Goal: Task Accomplishment & Management: Use online tool/utility

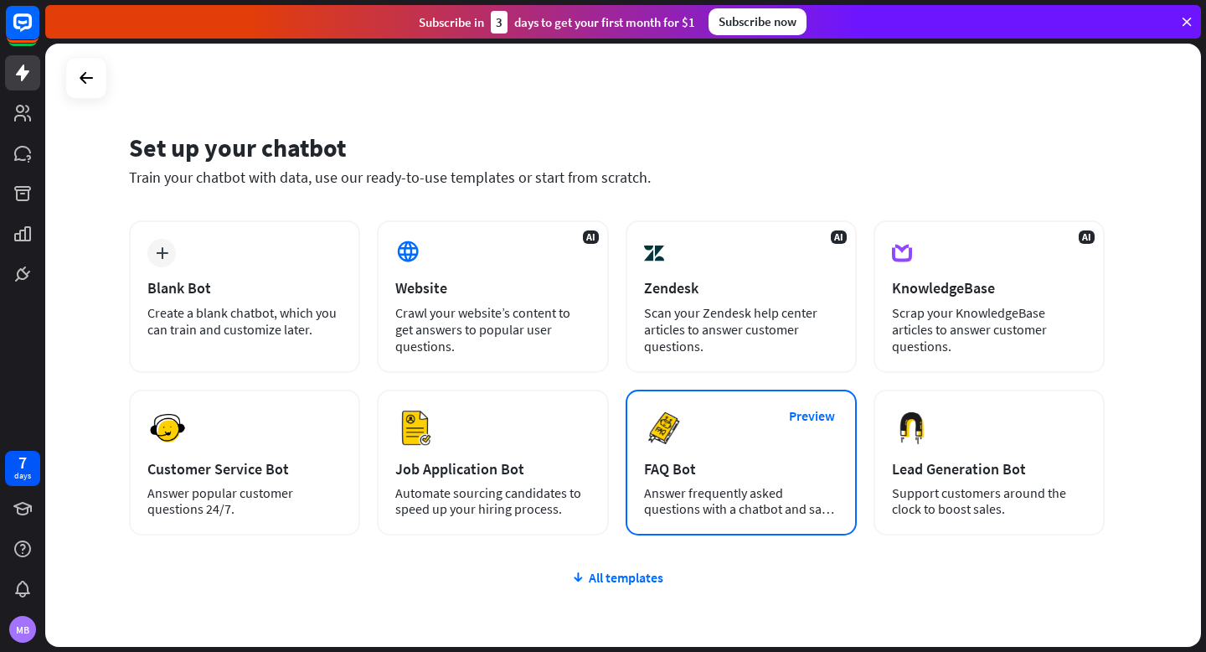
click at [662, 425] on img at bounding box center [664, 428] width 40 height 40
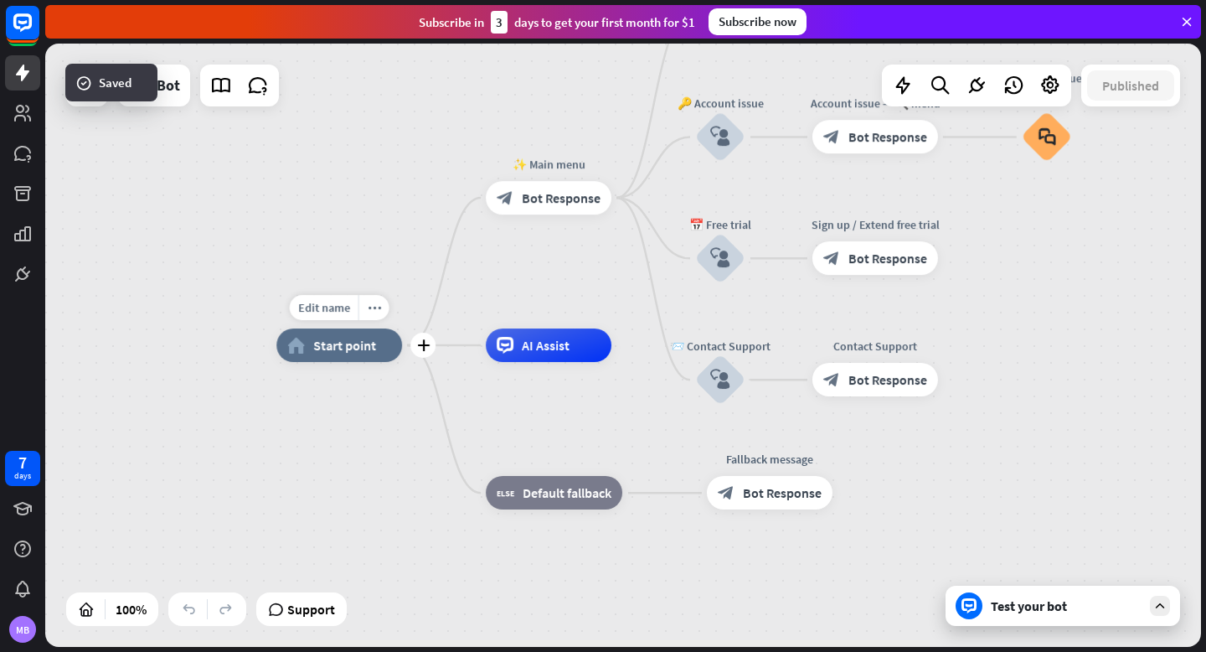
click at [348, 348] on span "Start point" at bounding box center [344, 345] width 63 height 17
click at [209, 471] on div "home_2 Start point ✨ Main menu block_bot_response Bot Response 💲 Subscription b…" at bounding box center [623, 345] width 1156 height 603
click at [1191, 20] on icon at bounding box center [1186, 21] width 15 height 15
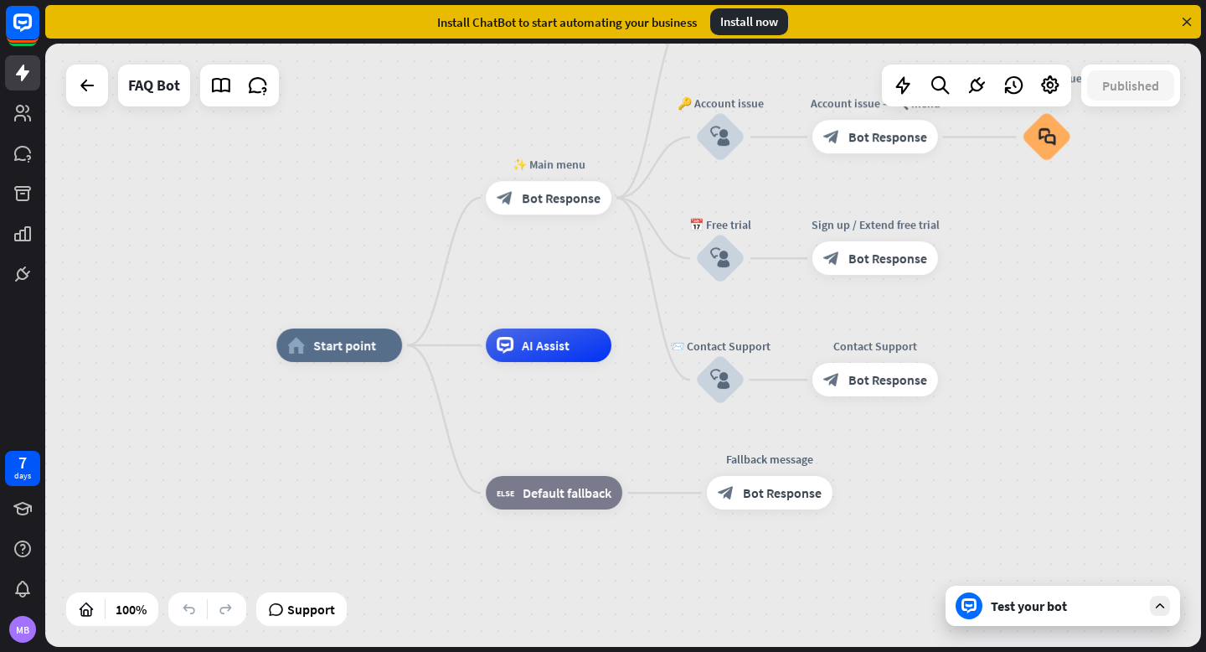
click at [1184, 20] on icon at bounding box center [1186, 21] width 15 height 15
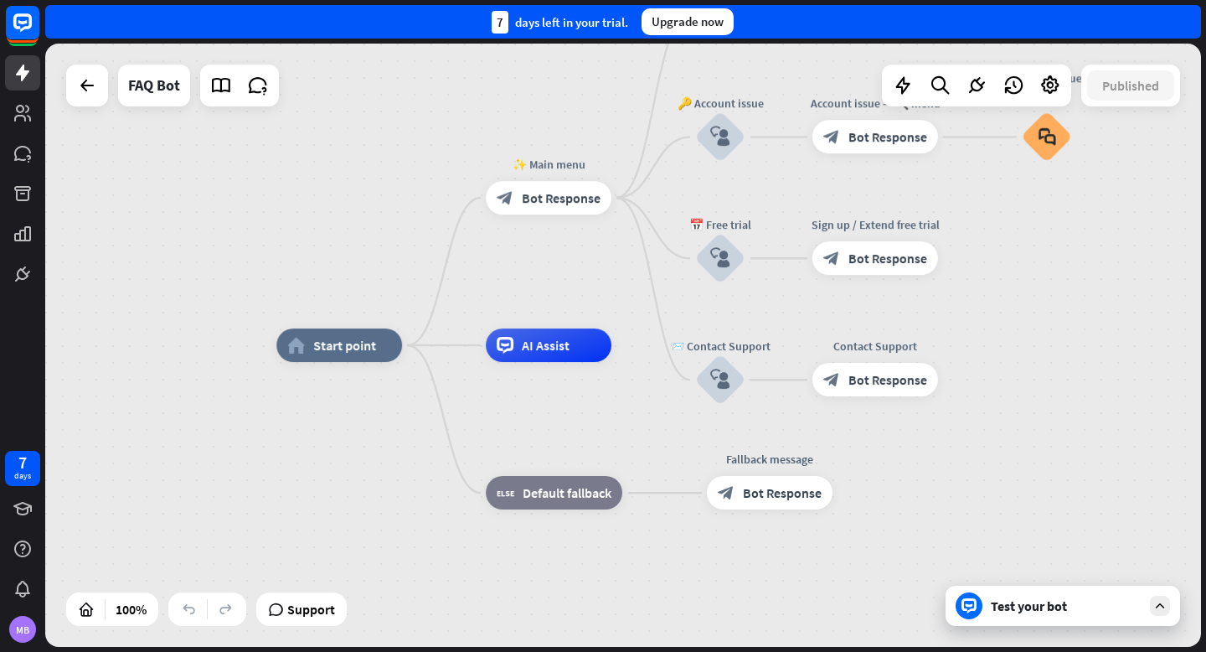
click at [1156, 614] on div at bounding box center [1160, 605] width 20 height 20
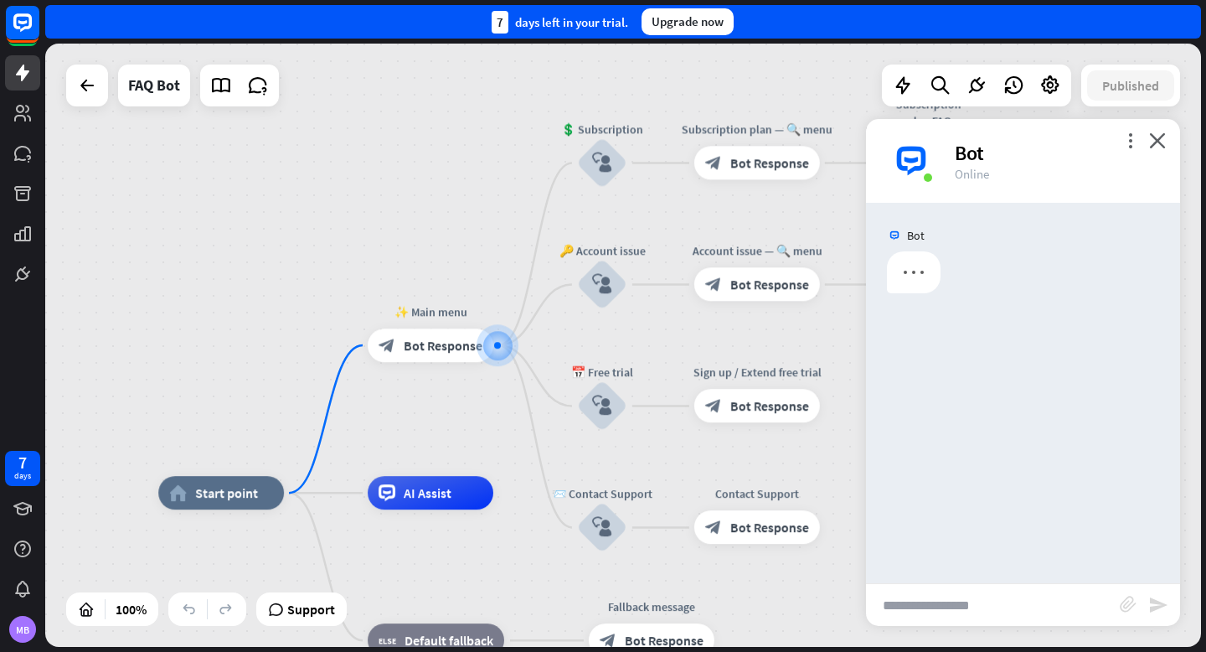
click at [1004, 611] on input "text" at bounding box center [993, 605] width 254 height 42
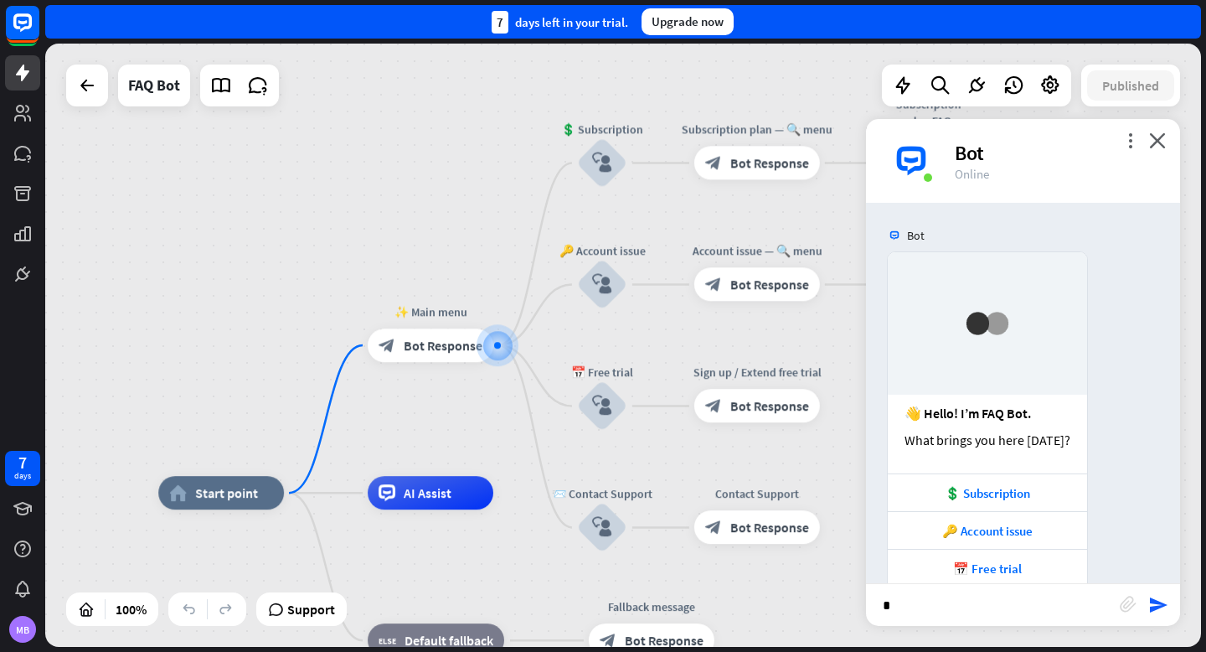
type input "**"
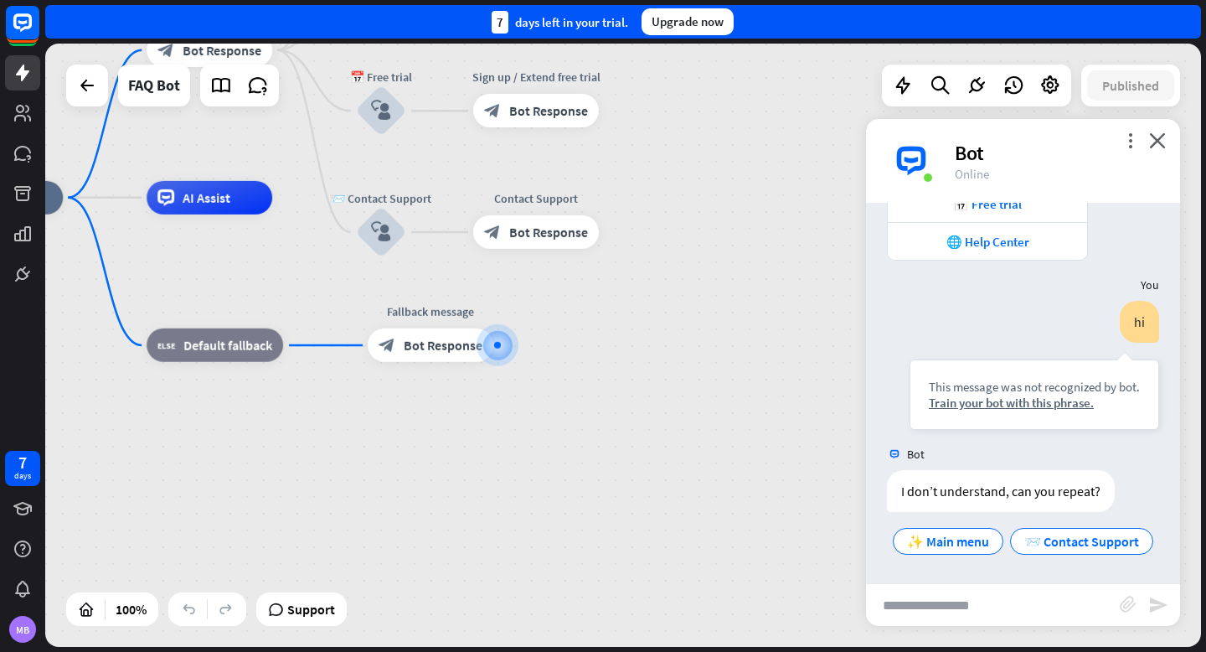
scroll to position [364, 0]
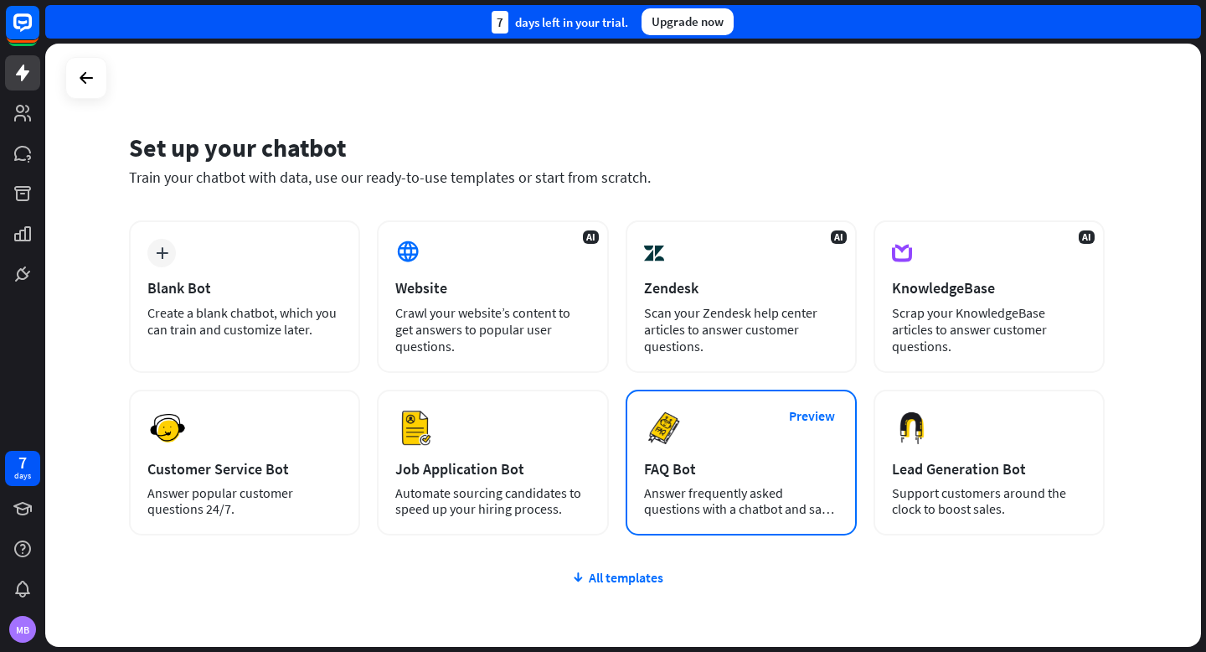
click at [698, 463] on div "FAQ Bot" at bounding box center [741, 468] width 194 height 19
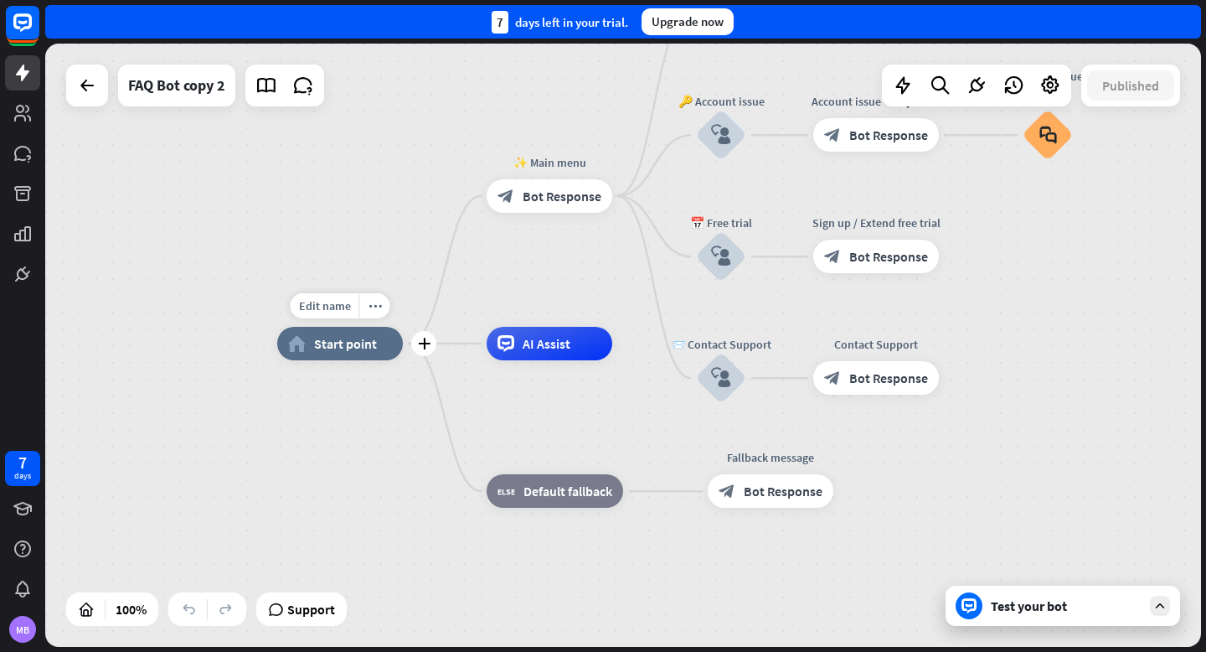
click at [351, 353] on div "home_2 Start point" at bounding box center [340, 344] width 126 height 34
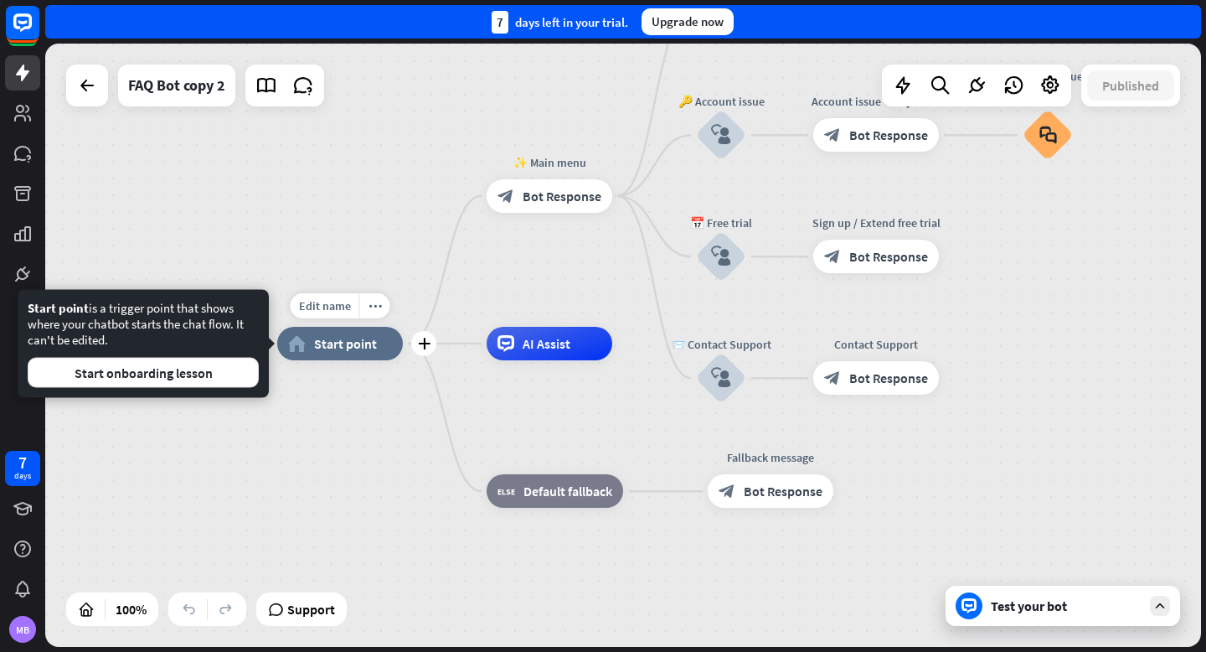
click at [346, 346] on span "Start point" at bounding box center [345, 343] width 63 height 17
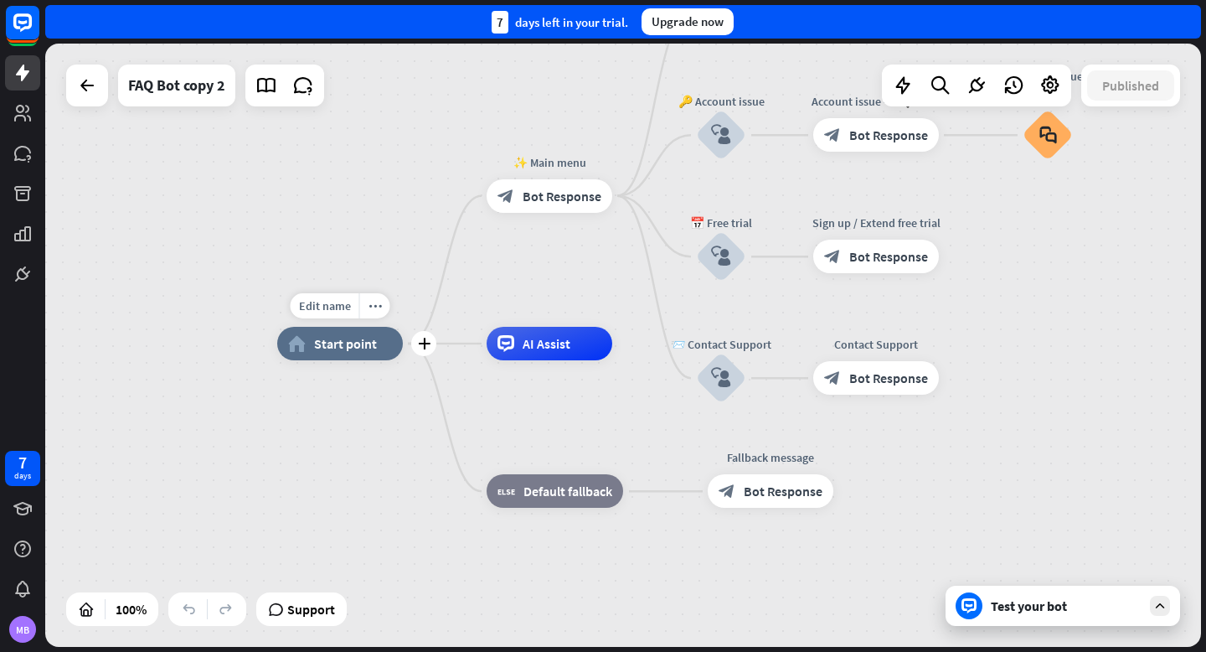
click at [346, 346] on span "Start point" at bounding box center [345, 343] width 63 height 17
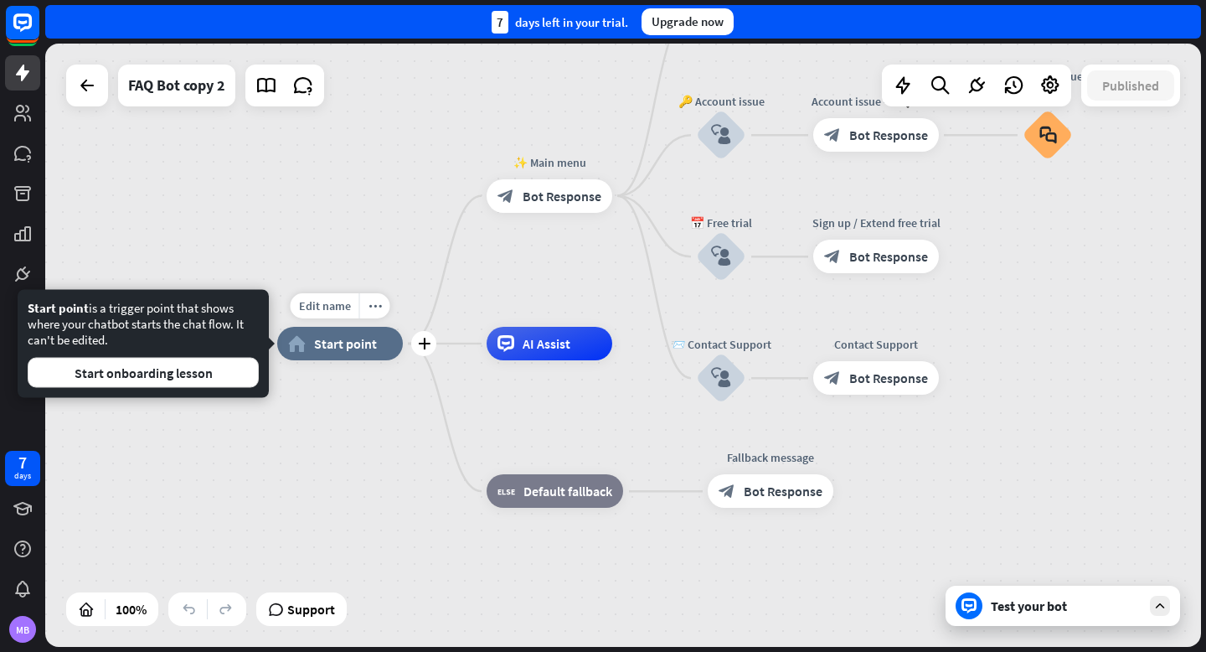
click at [335, 346] on span "Start point" at bounding box center [345, 343] width 63 height 17
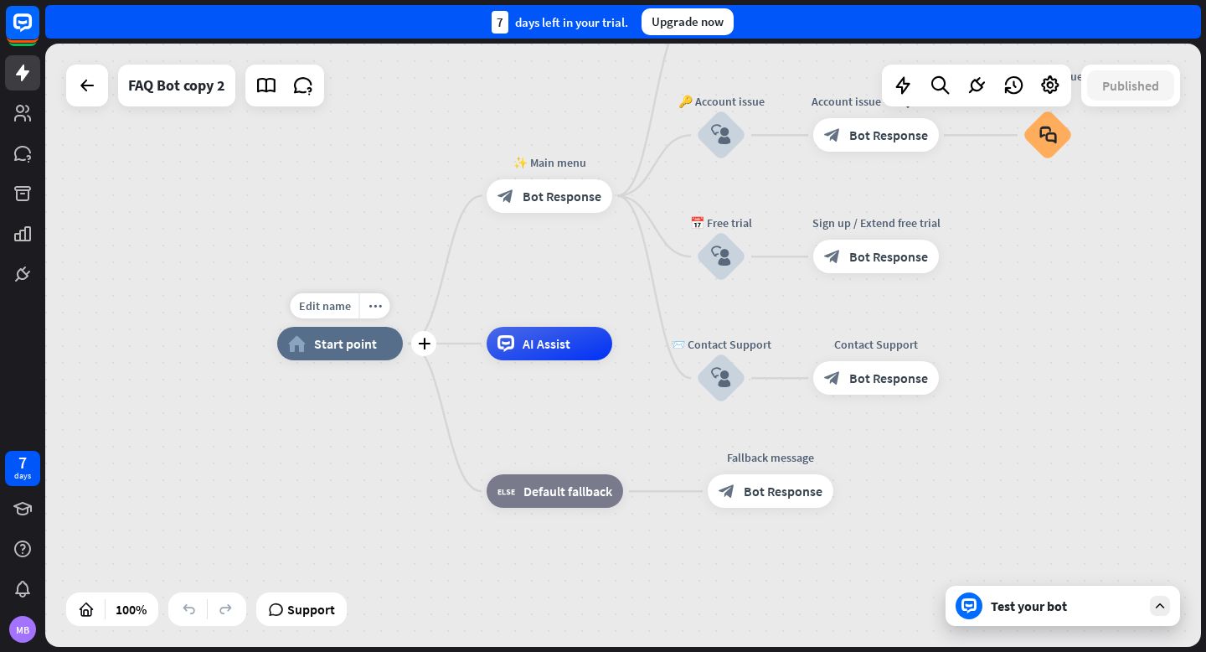
click at [335, 346] on span "Start point" at bounding box center [345, 343] width 63 height 17
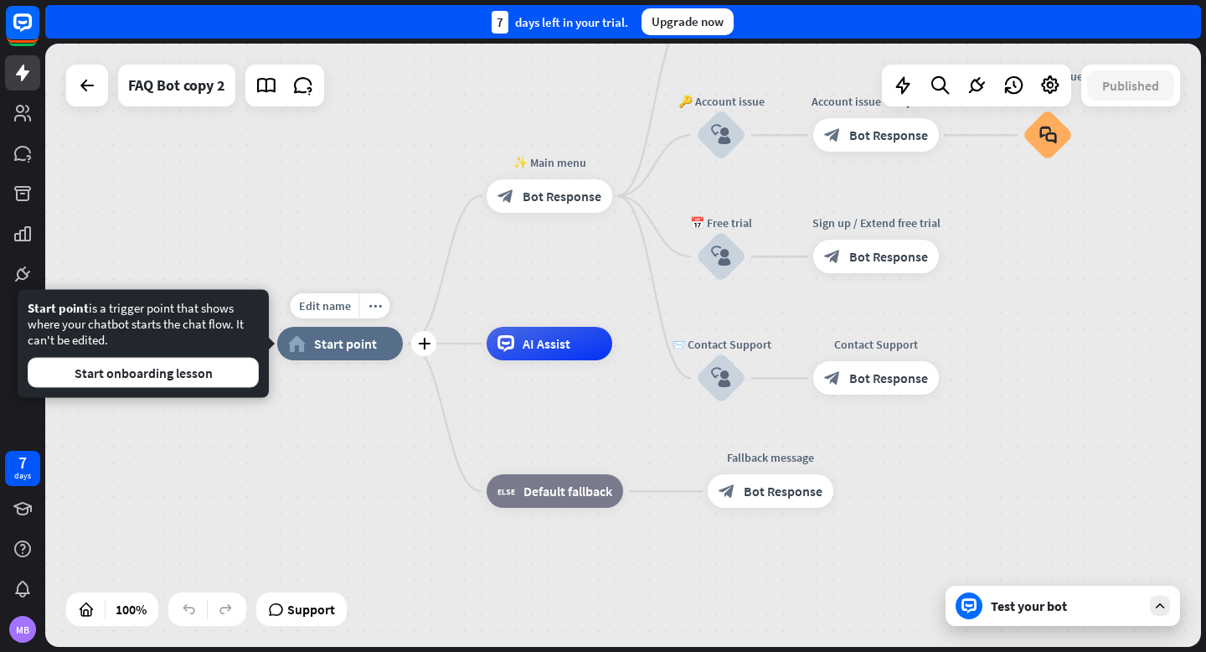
click at [335, 346] on span "Start point" at bounding box center [345, 343] width 63 height 17
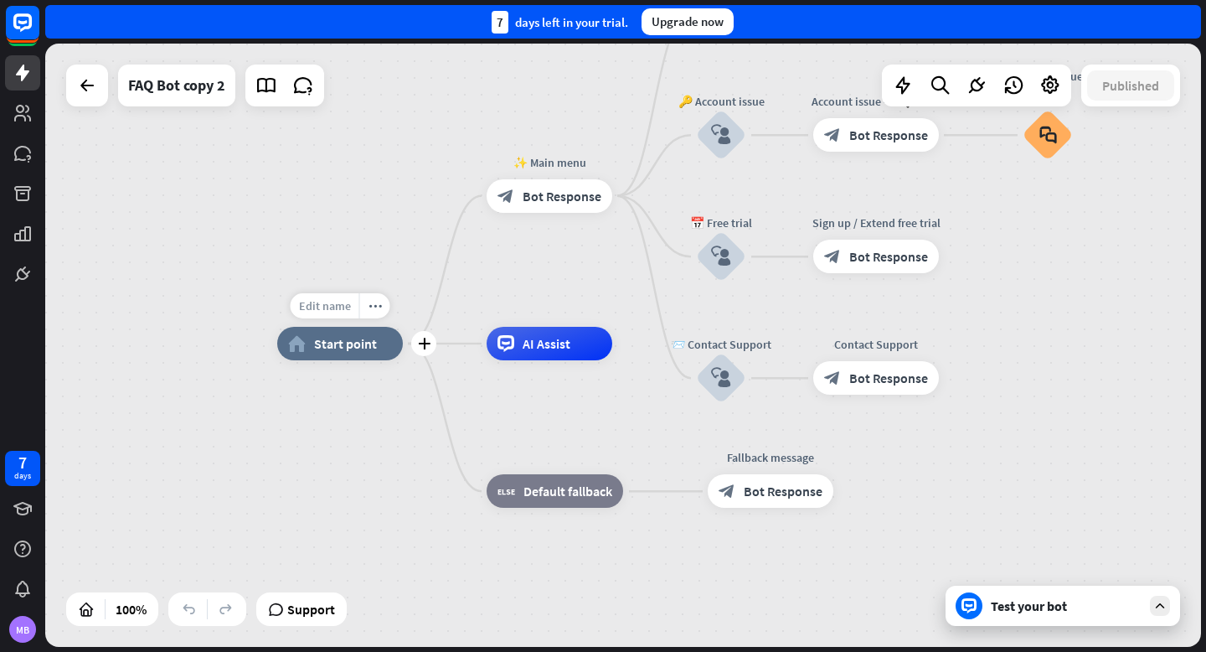
click at [323, 308] on span "Edit name" at bounding box center [325, 305] width 52 height 15
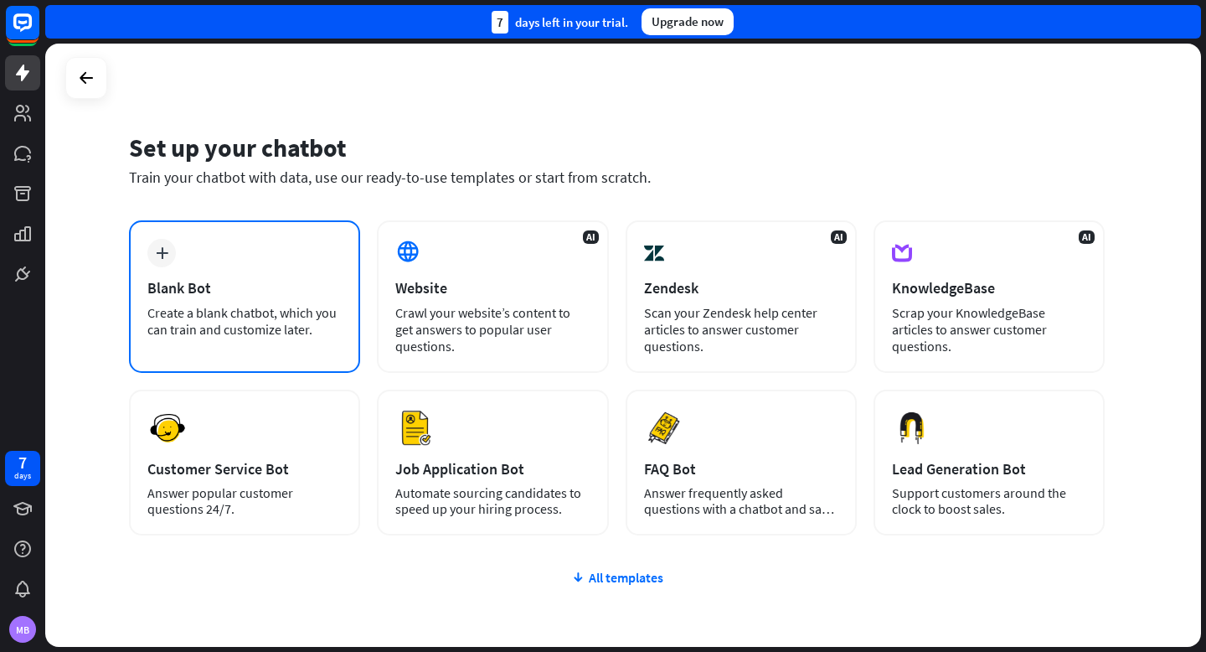
click at [160, 256] on icon "plus" at bounding box center [162, 253] width 13 height 12
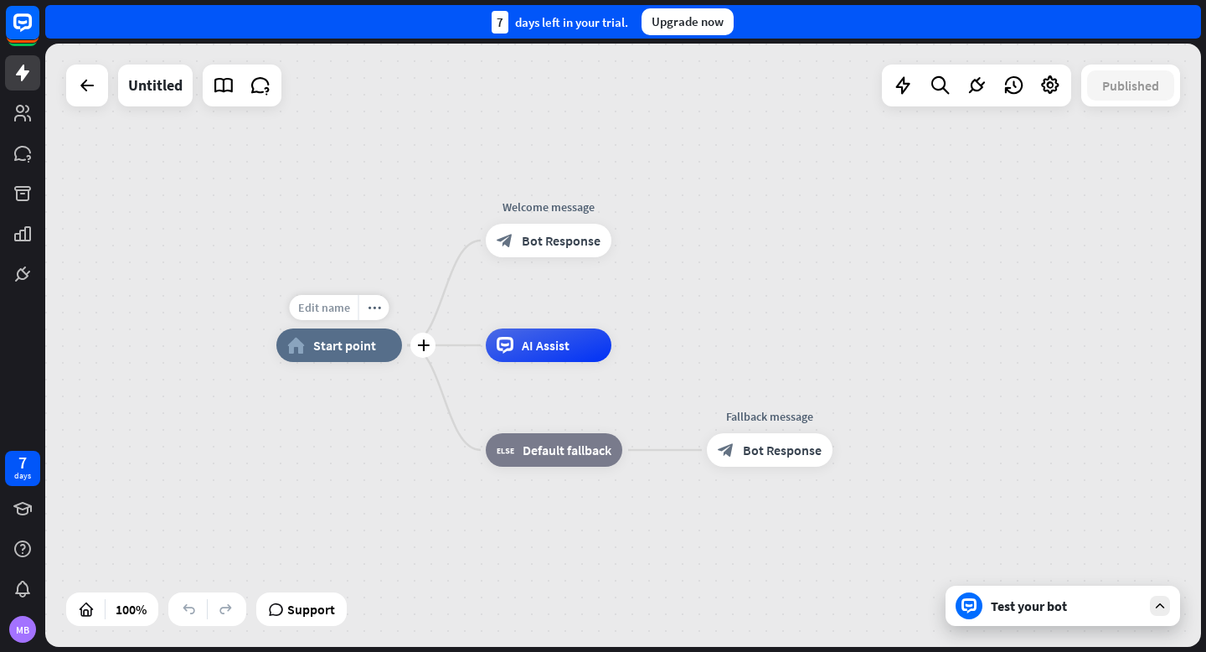
click at [326, 302] on span "Edit name" at bounding box center [324, 307] width 52 height 15
type input "*"
type input "**********"
click at [541, 233] on div "**********" at bounding box center [623, 345] width 1156 height 603
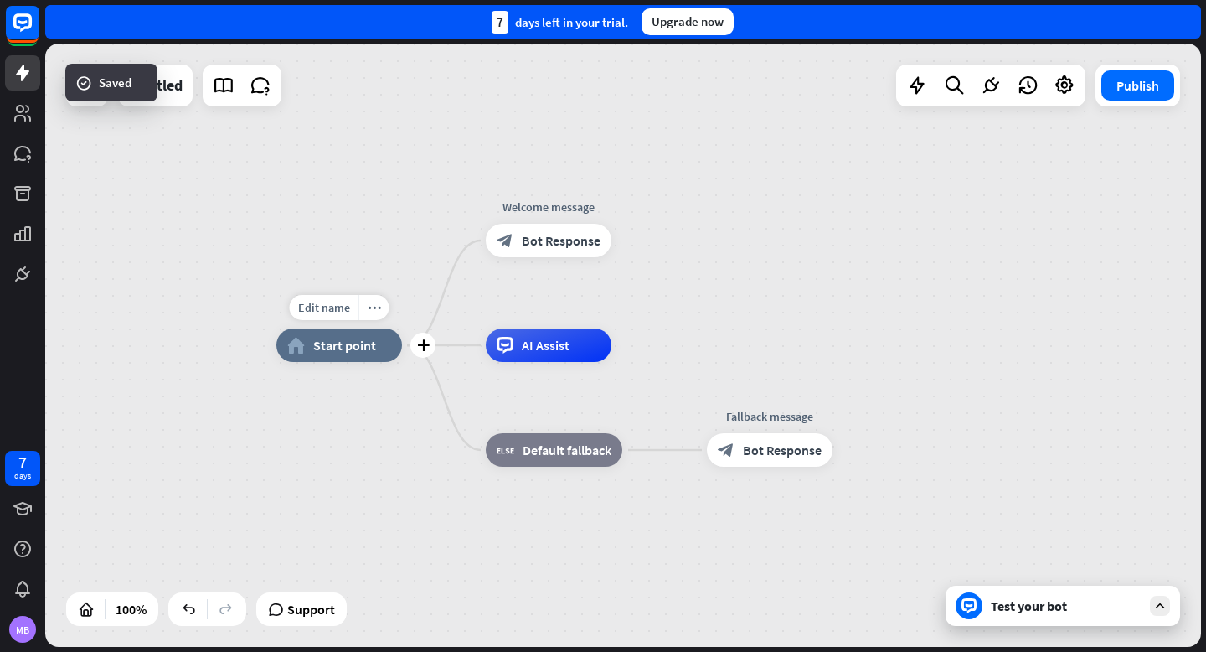
click at [349, 352] on span "Start point" at bounding box center [344, 345] width 63 height 17
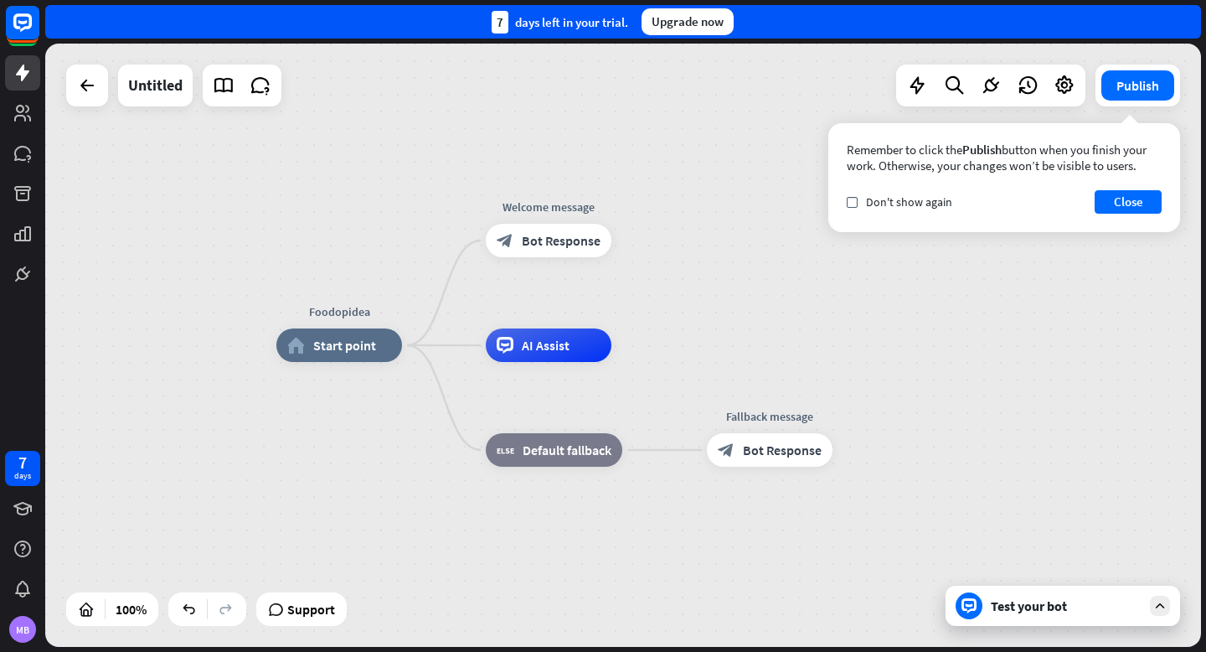
drag, startPoint x: 923, startPoint y: 147, endPoint x: 1009, endPoint y: 167, distance: 88.6
click at [1009, 167] on div "Remember to click the Publish button when you finish your work. Otherwise, your…" at bounding box center [1004, 158] width 315 height 32
click at [1143, 204] on button "Close" at bounding box center [1128, 201] width 67 height 23
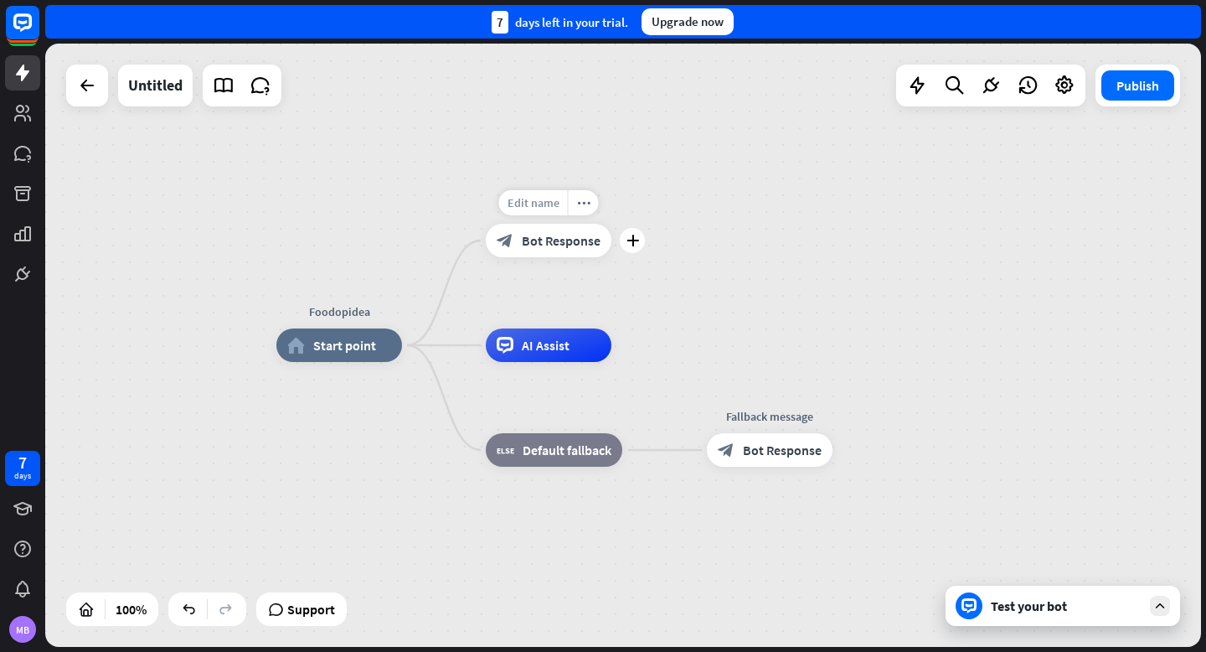
click at [545, 207] on span "Edit name" at bounding box center [534, 202] width 52 height 15
click at [548, 309] on span "Edit name" at bounding box center [534, 307] width 52 height 15
click at [575, 402] on div "more_horiz" at bounding box center [588, 411] width 31 height 25
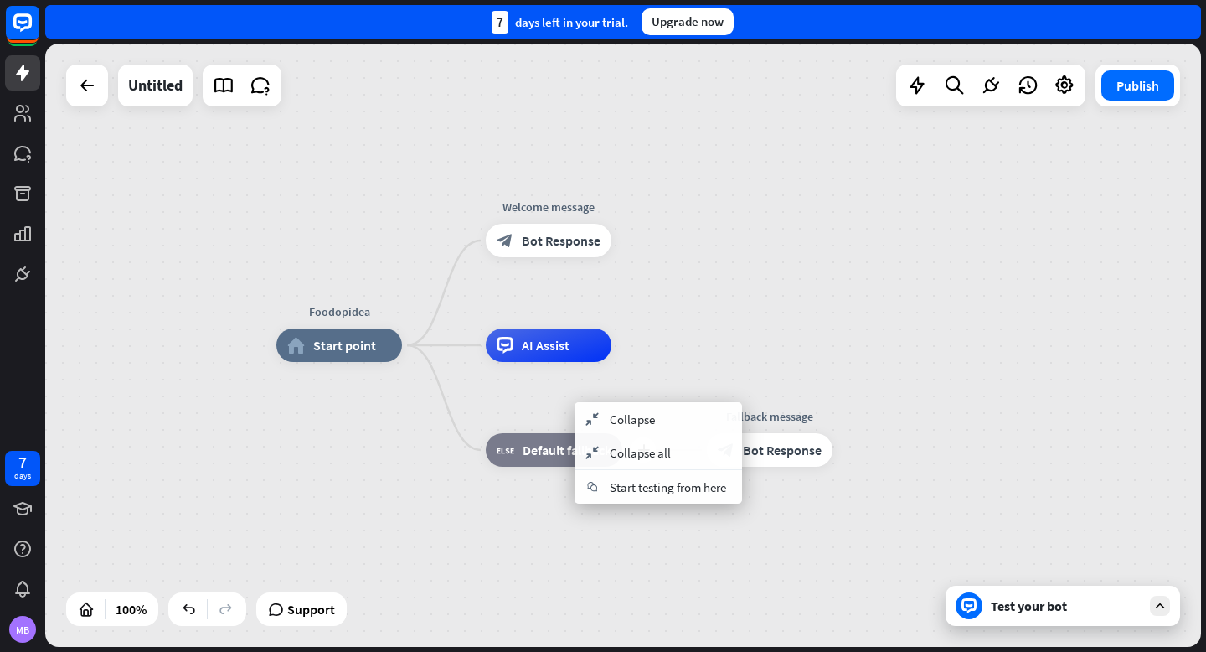
click at [530, 446] on span "Default fallback" at bounding box center [567, 449] width 89 height 17
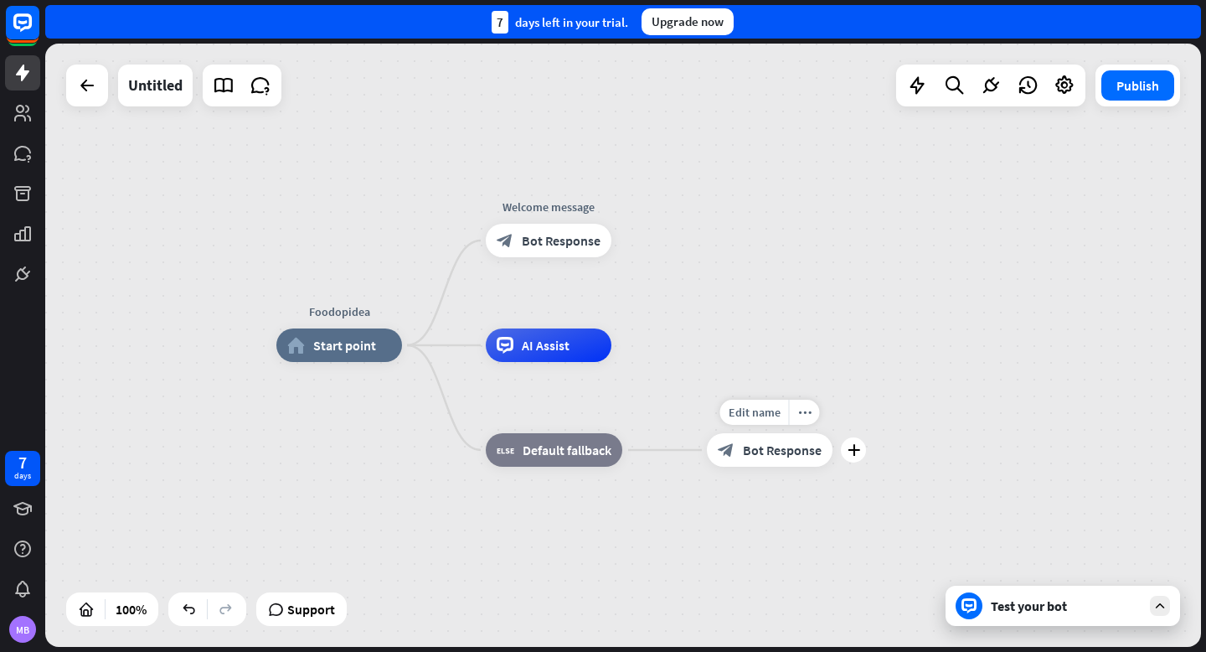
click at [734, 445] on div "block_bot_response Bot Response" at bounding box center [770, 450] width 126 height 34
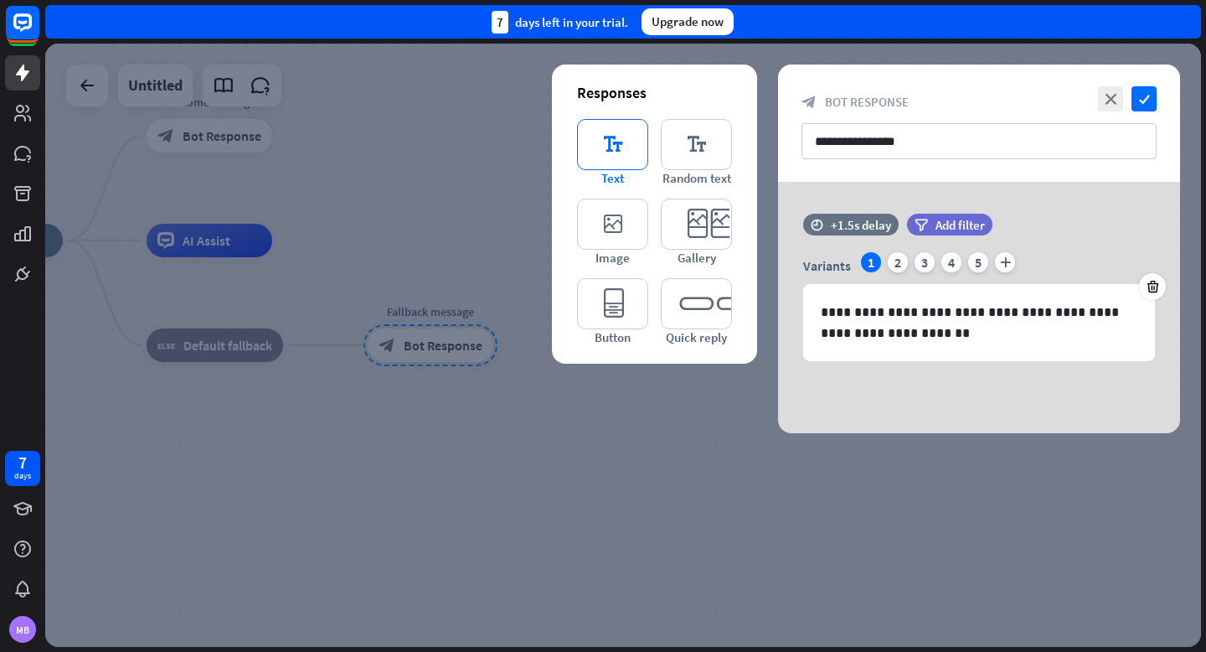
click at [608, 150] on icon "editor_text" at bounding box center [612, 144] width 71 height 51
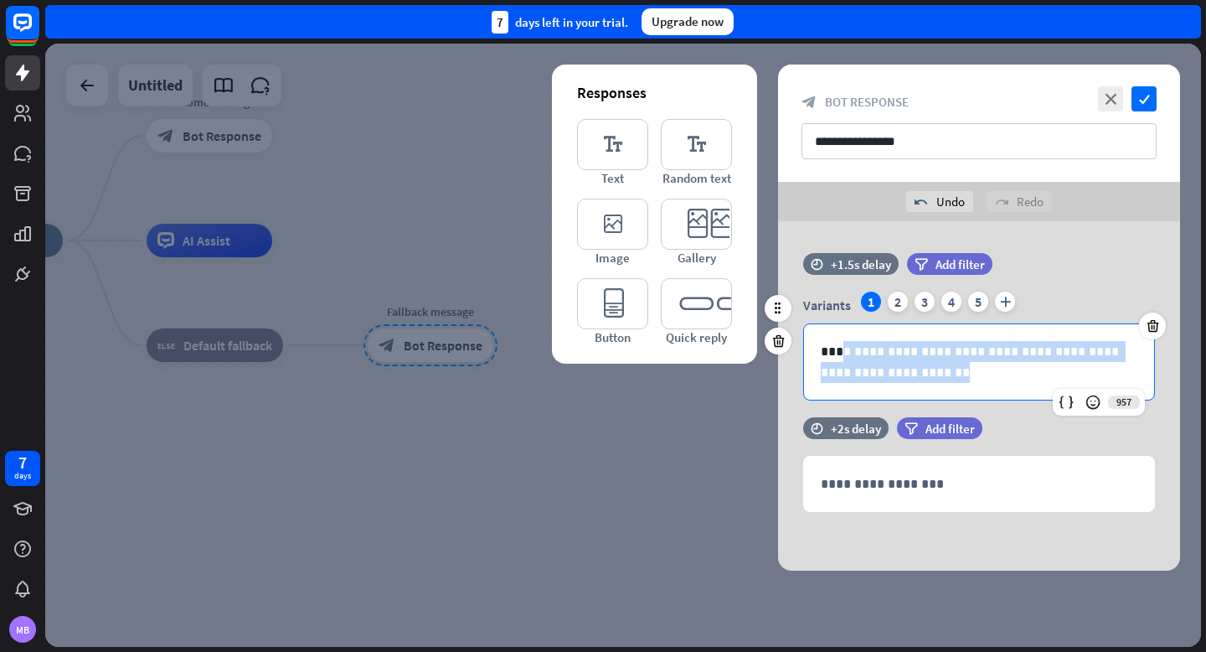
drag, startPoint x: 843, startPoint y: 348, endPoint x: 935, endPoint y: 369, distance: 93.7
click at [935, 369] on p "**********" at bounding box center [979, 362] width 317 height 42
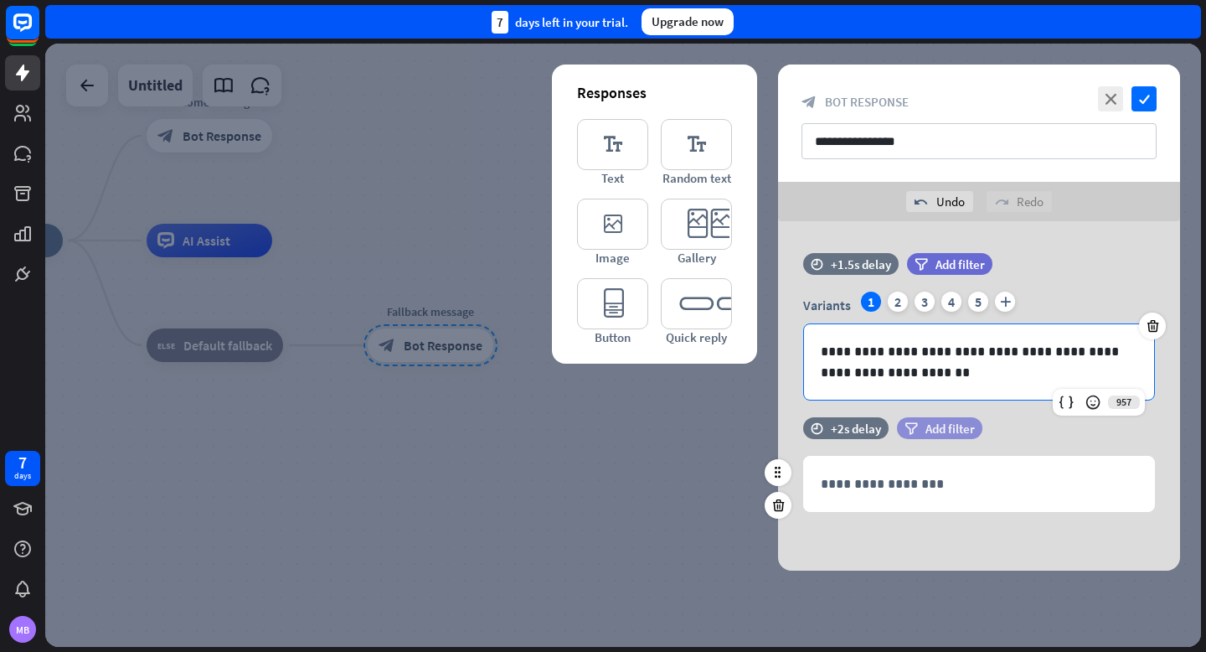
click at [933, 418] on div "filter Add filter" at bounding box center [939, 428] width 85 height 22
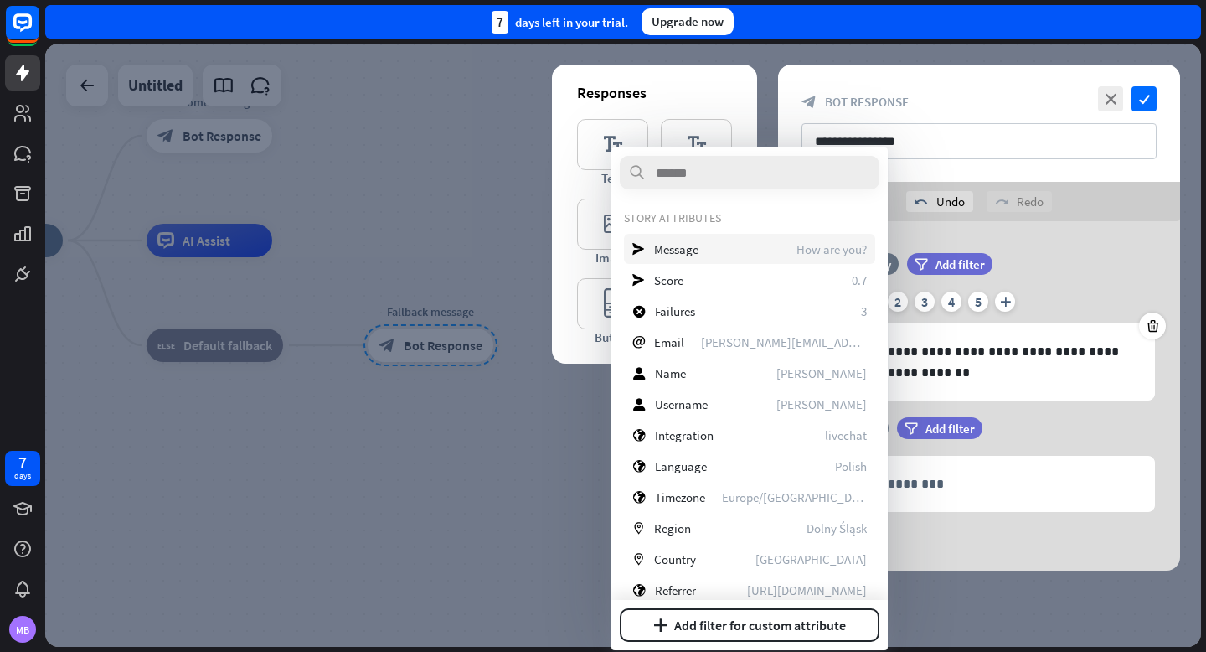
click at [682, 247] on span "Message" at bounding box center [676, 249] width 44 height 16
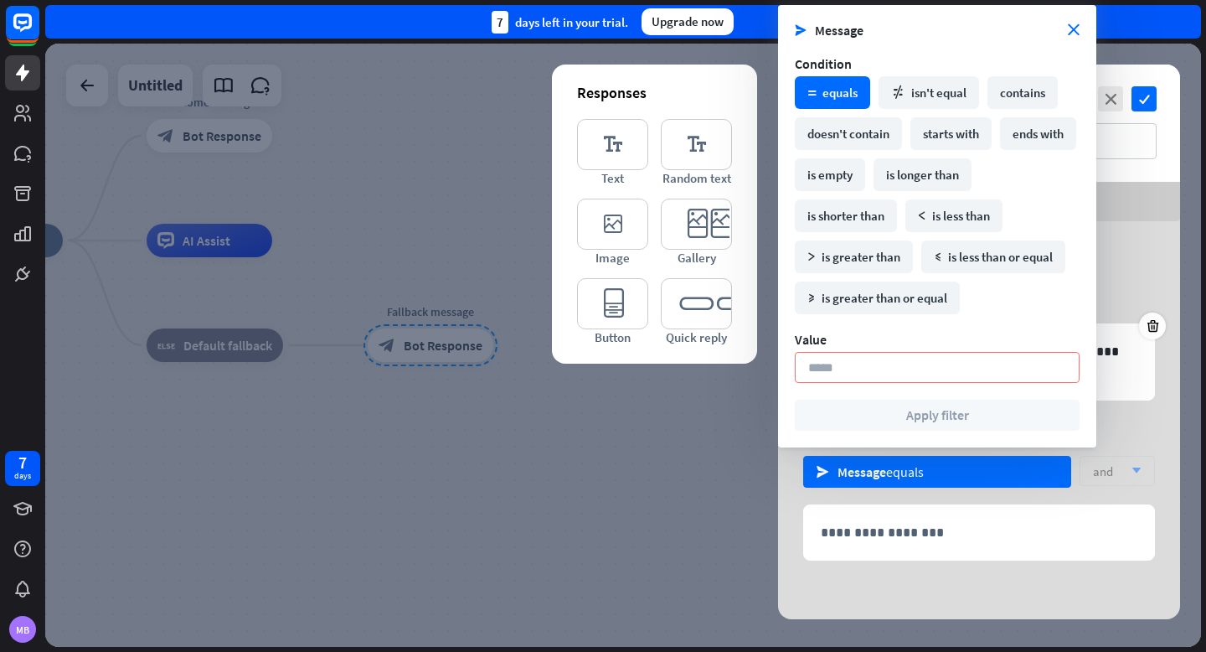
click at [661, 455] on div at bounding box center [623, 345] width 1156 height 603
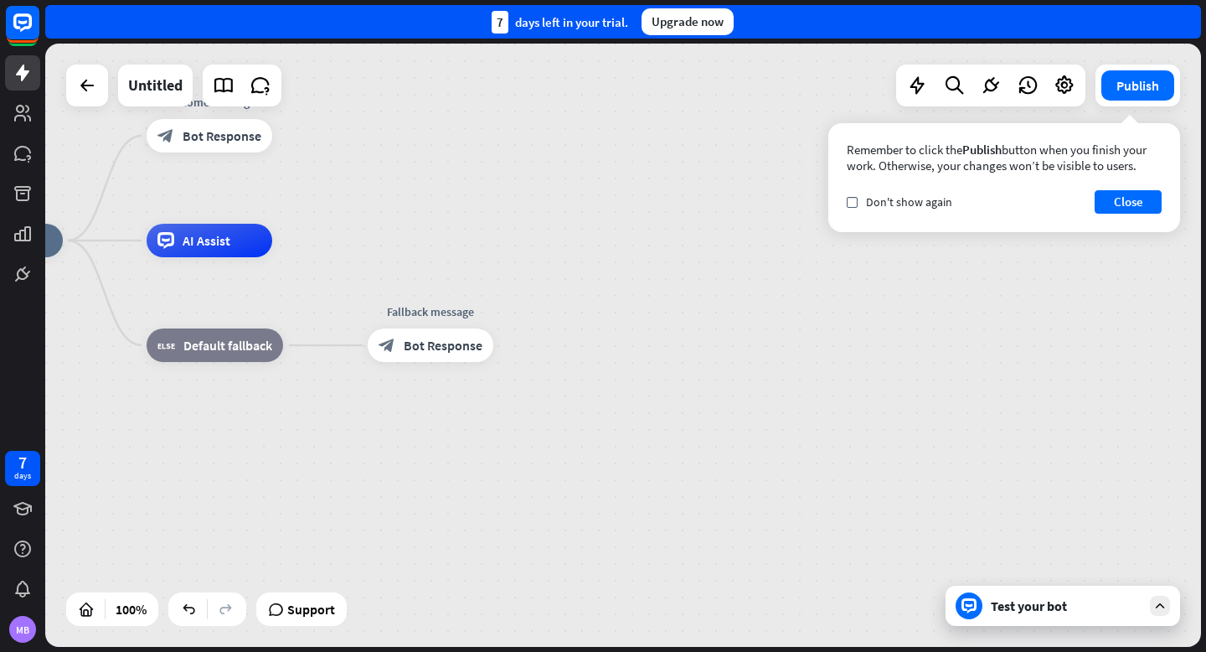
click at [976, 603] on icon at bounding box center [968, 605] width 15 height 15
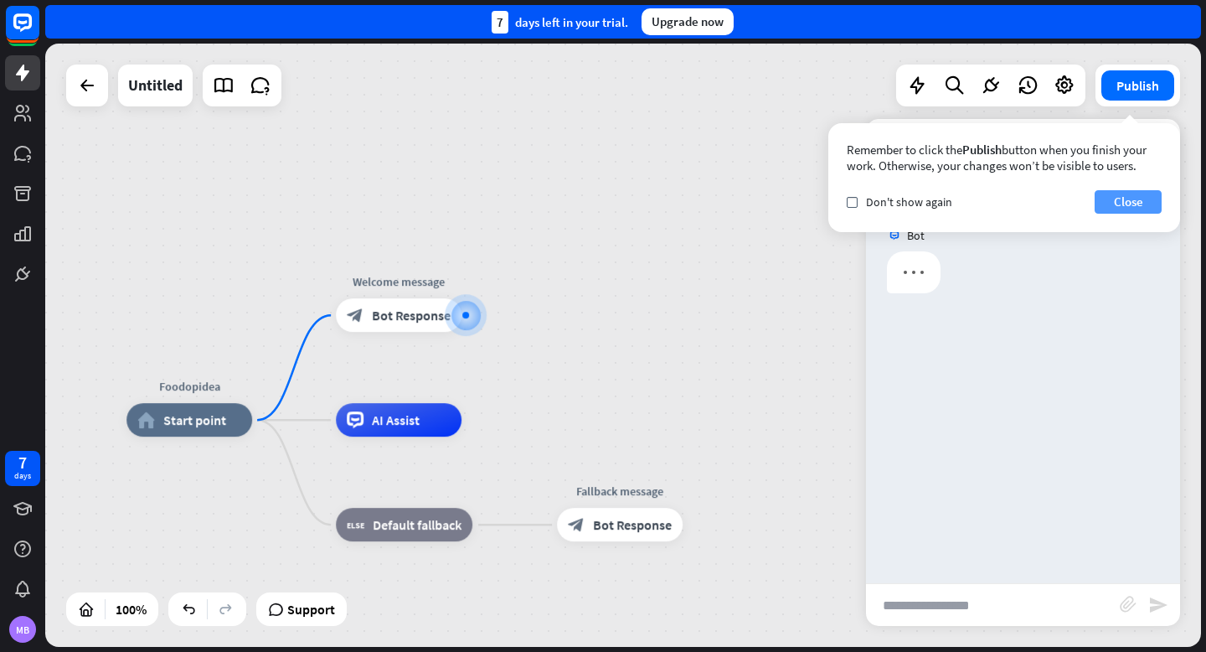
click at [1110, 207] on button "Close" at bounding box center [1128, 201] width 67 height 23
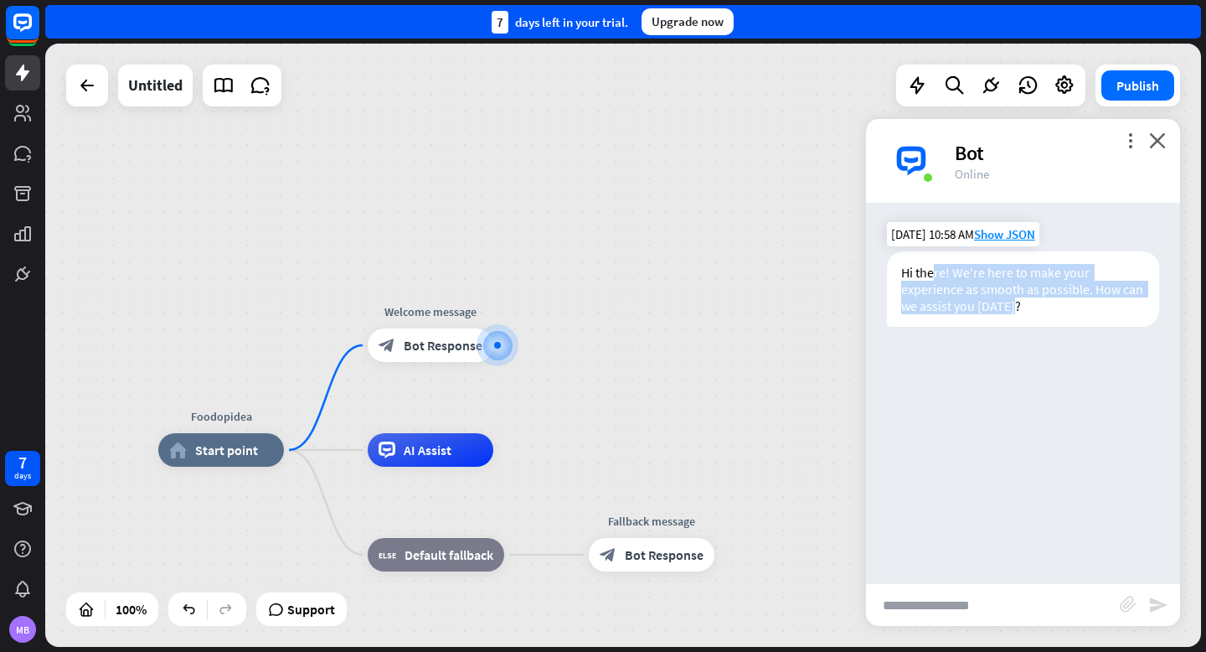
drag, startPoint x: 932, startPoint y: 271, endPoint x: 1021, endPoint y: 305, distance: 95.2
click at [1021, 305] on div "Hi there! We're here to make your experience as smooth as possible. How can we …" at bounding box center [1023, 288] width 272 height 75
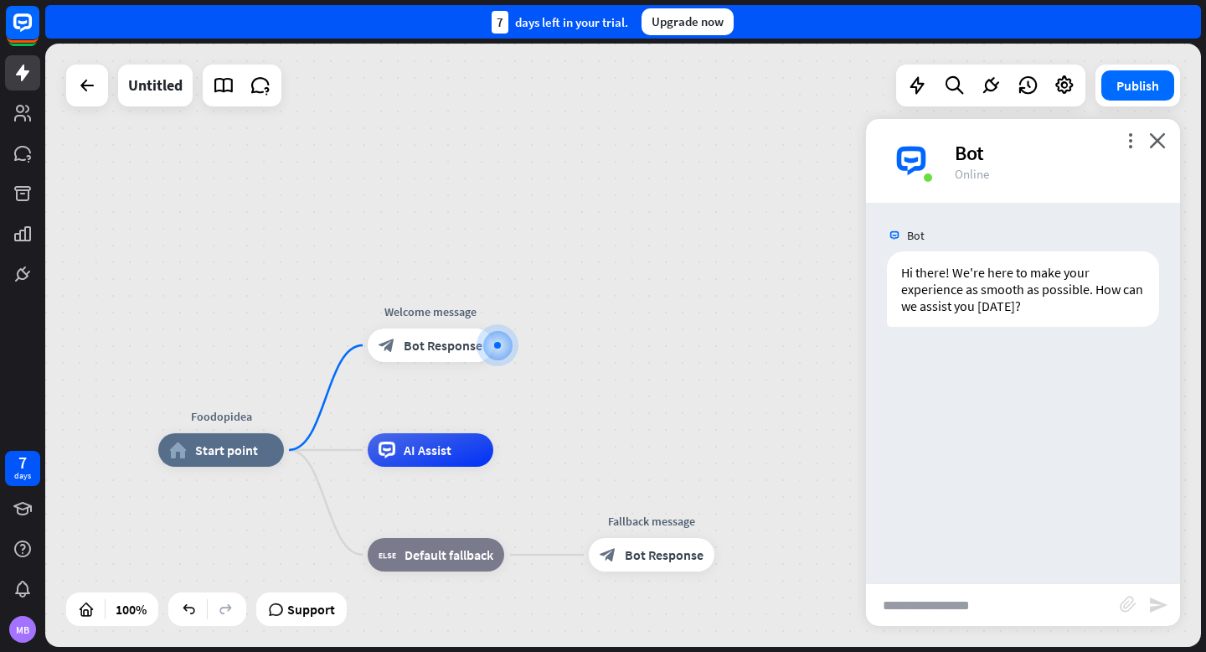
click at [925, 602] on input "text" at bounding box center [993, 605] width 254 height 42
type input "*****"
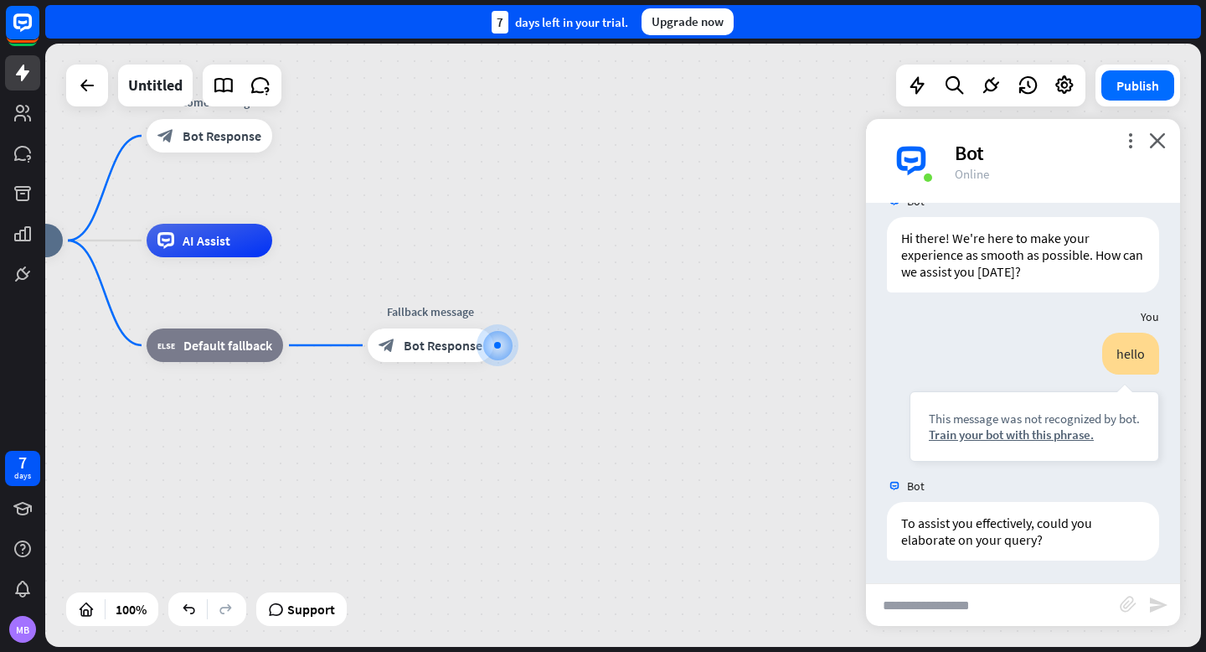
scroll to position [37, 0]
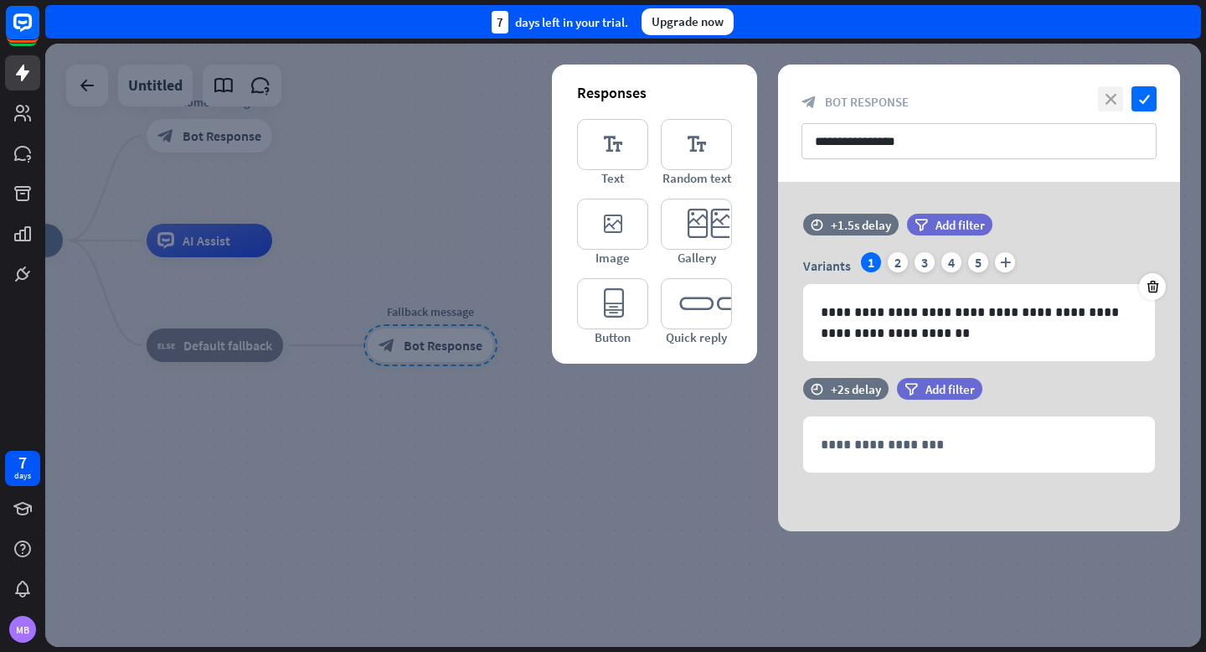
click at [1109, 101] on icon "close" at bounding box center [1110, 98] width 25 height 25
click at [1112, 104] on icon "close" at bounding box center [1110, 98] width 25 height 25
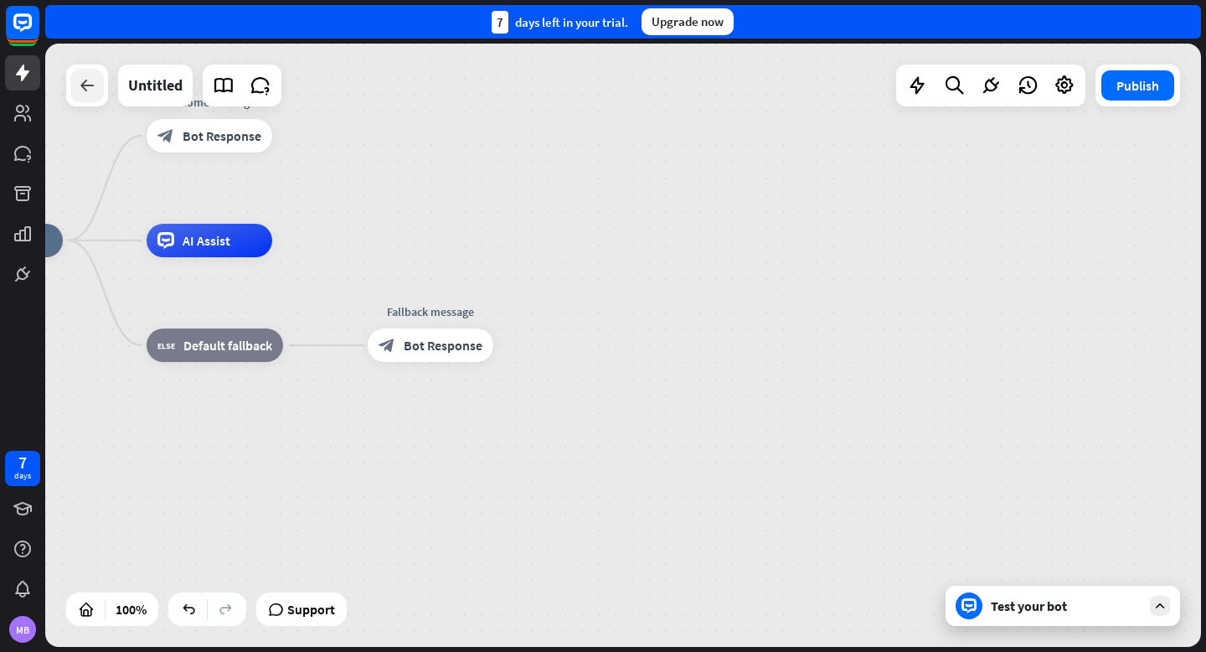
click at [74, 93] on div at bounding box center [87, 86] width 34 height 34
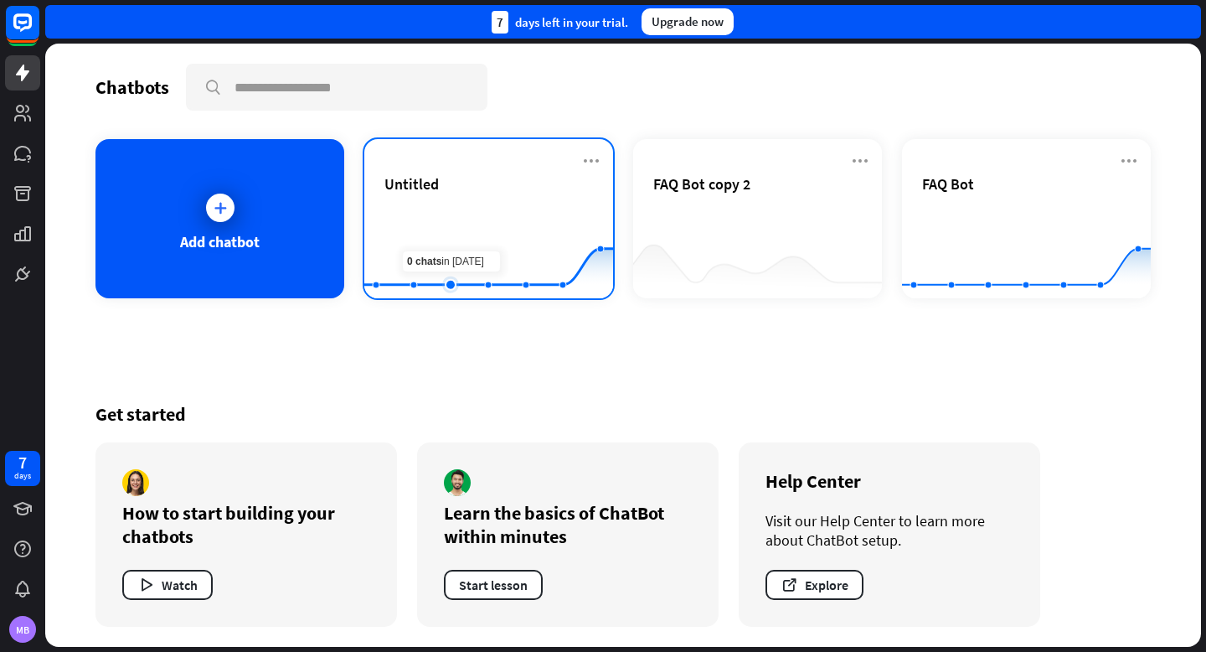
click at [450, 214] on rect at bounding box center [488, 256] width 249 height 105
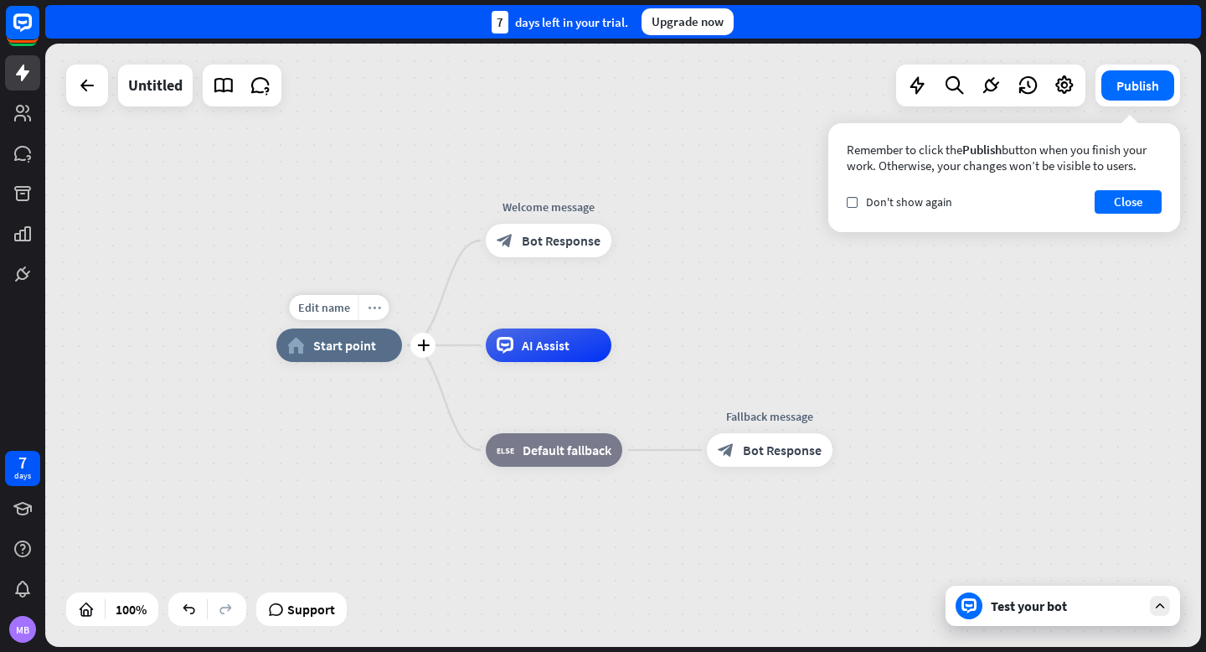
click at [372, 309] on icon "more_horiz" at bounding box center [374, 308] width 13 height 13
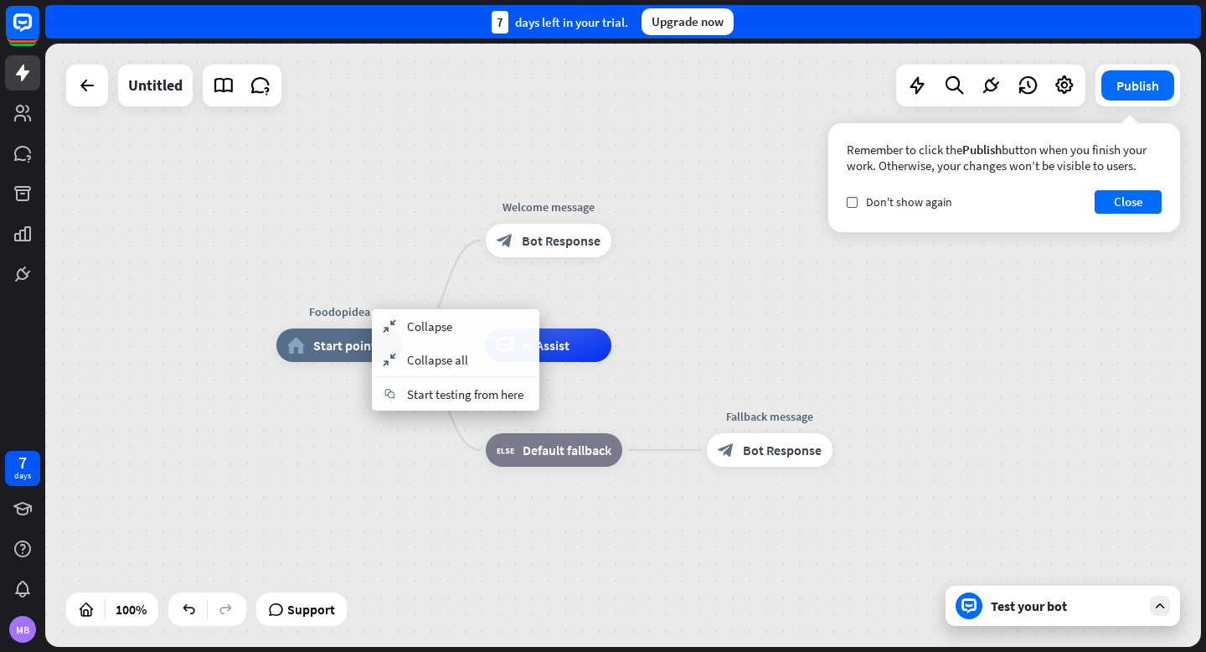
click at [377, 278] on div "Foodopidea home_2 Start point Welcome message block_bot_response Bot Response A…" at bounding box center [623, 345] width 1156 height 603
